Goal: Task Accomplishment & Management: Manage account settings

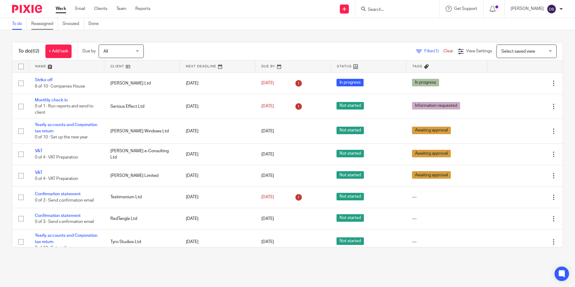
click at [35, 22] on link "Reassigned" at bounding box center [44, 24] width 27 height 12
click at [33, 16] on div at bounding box center [25, 9] width 50 height 18
click at [33, 15] on div at bounding box center [25, 9] width 50 height 18
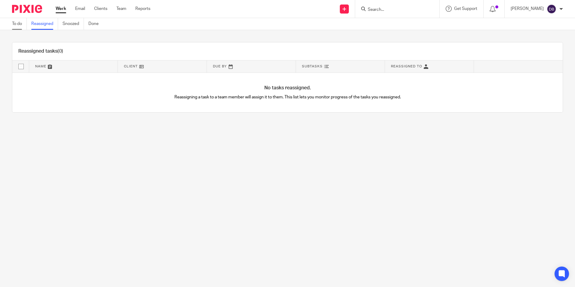
click at [20, 27] on link "To do" at bounding box center [19, 24] width 15 height 12
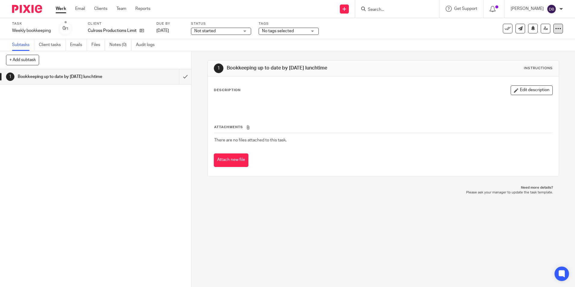
click at [554, 27] on div at bounding box center [559, 29] width 10 height 10
click at [387, 9] on input "Search" at bounding box center [394, 9] width 54 height 5
type input "culr"
click at [398, 23] on link at bounding box center [403, 23] width 75 height 9
click at [397, 22] on link at bounding box center [403, 23] width 75 height 9
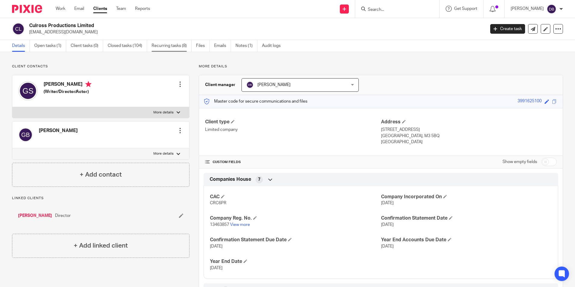
click at [164, 49] on link "Recurring tasks (8)" at bounding box center [172, 46] width 40 height 12
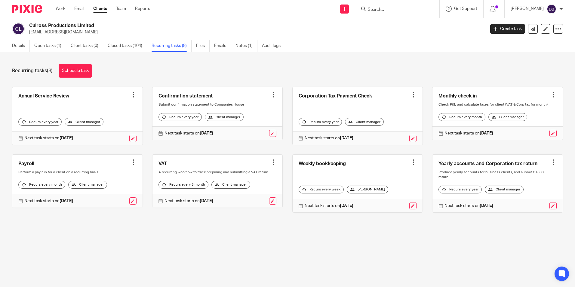
click at [551, 94] on div at bounding box center [554, 95] width 6 height 6
click at [528, 133] on span "Cancel schedule" at bounding box center [523, 133] width 32 height 4
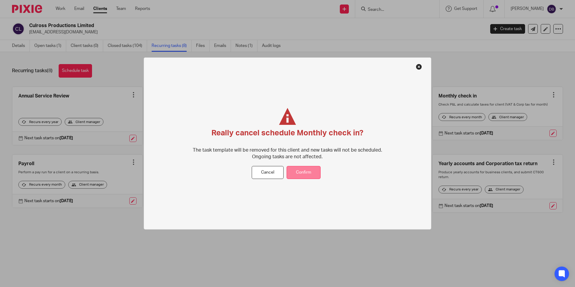
click at [304, 169] on button "Confirm" at bounding box center [304, 172] width 34 height 13
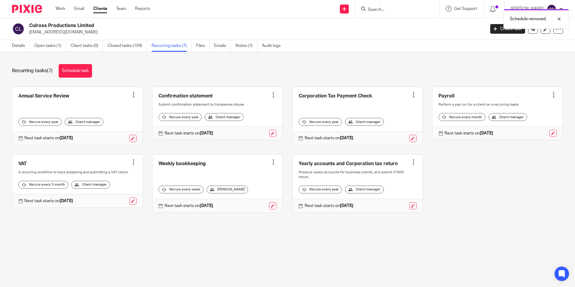
click at [270, 162] on div at bounding box center [273, 162] width 6 height 6
click at [248, 200] on span "Cancel schedule" at bounding box center [247, 200] width 32 height 4
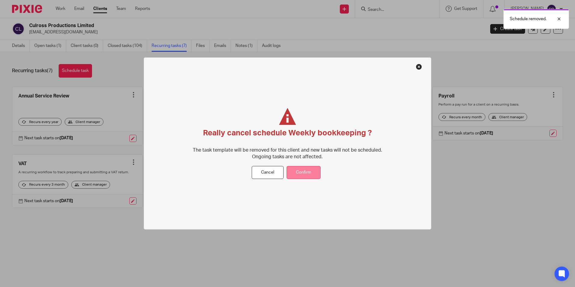
click at [314, 174] on button "Confirm" at bounding box center [304, 172] width 34 height 13
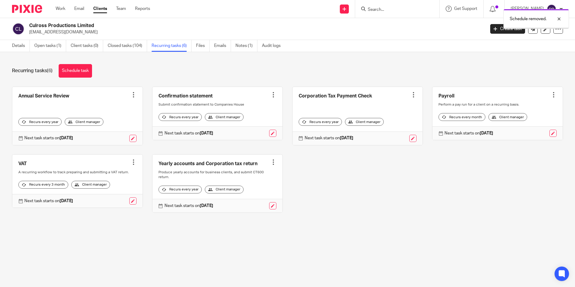
click at [131, 161] on div at bounding box center [134, 162] width 6 height 6
click at [134, 241] on main "Culross Productions Limited [EMAIL_ADDRESS][DOMAIN_NAME] Create task Update fro…" at bounding box center [287, 143] width 575 height 287
click at [131, 165] on div at bounding box center [134, 162] width 6 height 6
click at [117, 202] on span "Cancel schedule" at bounding box center [109, 200] width 32 height 4
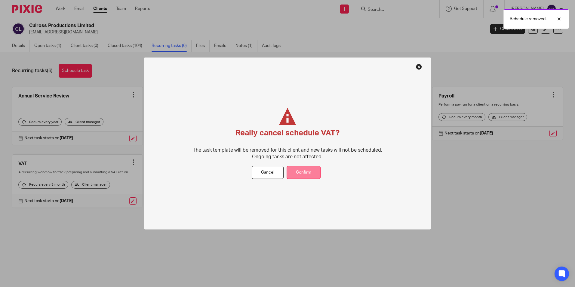
click at [296, 171] on button "Confirm" at bounding box center [304, 172] width 34 height 13
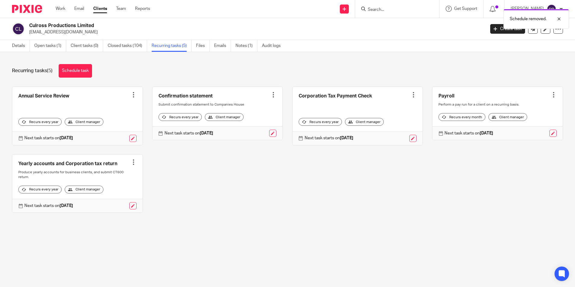
drag, startPoint x: 0, startPoint y: 0, endPoint x: 31, endPoint y: 11, distance: 32.4
click at [30, 11] on img at bounding box center [27, 9] width 30 height 8
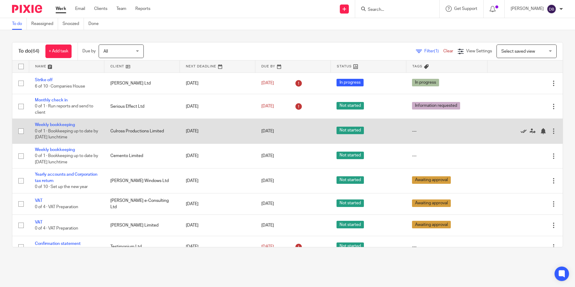
click at [521, 130] on icon at bounding box center [524, 131] width 6 height 6
